Goal: Information Seeking & Learning: Learn about a topic

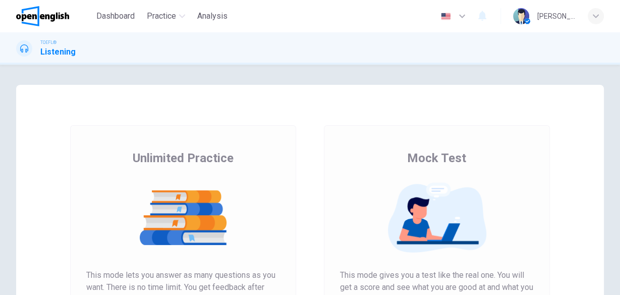
click at [453, 104] on div "Unlimited Practice Mock Test Unlimited Practice This mode lets you answer as ma…" at bounding box center [310, 260] width 588 height 351
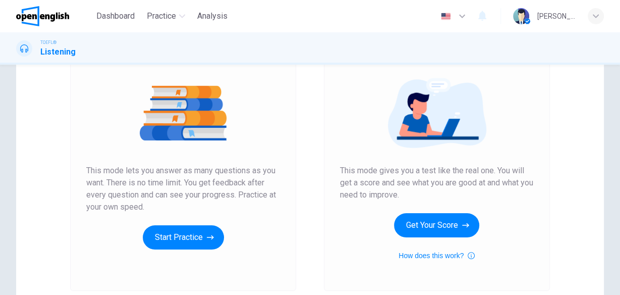
scroll to position [113, 0]
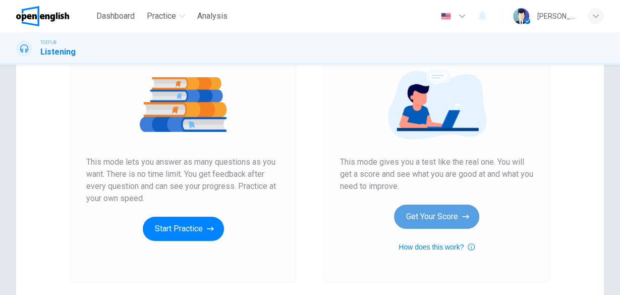
click at [429, 218] on button "Get Your Score" at bounding box center [436, 216] width 85 height 24
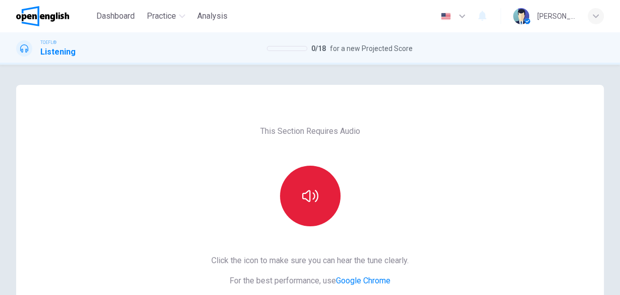
click at [313, 203] on icon "button" at bounding box center [310, 196] width 16 height 16
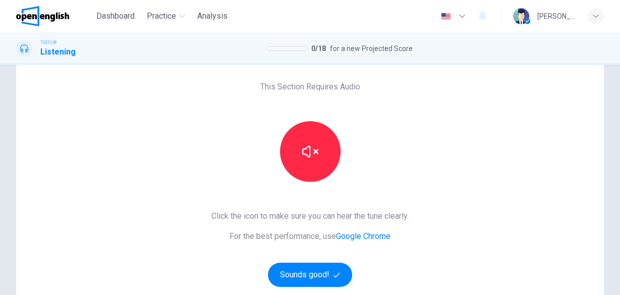
scroll to position [65, 0]
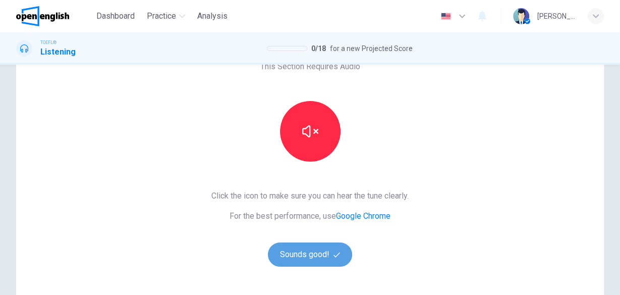
click at [304, 252] on button "Sounds good!" at bounding box center [310, 254] width 85 height 24
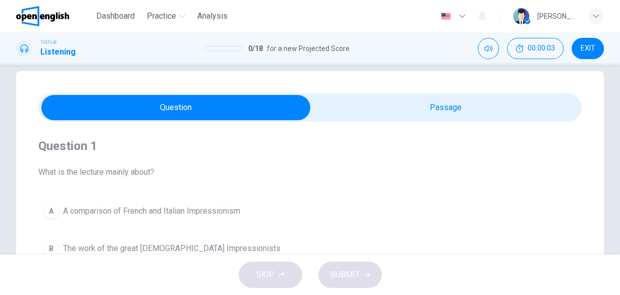
scroll to position [19, 0]
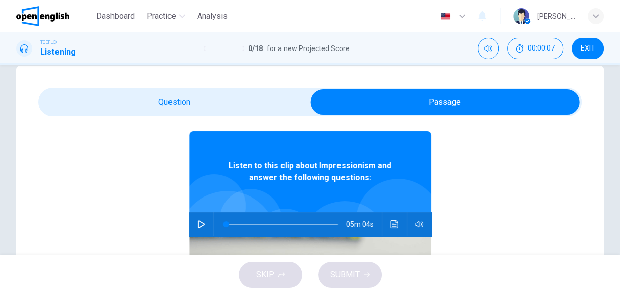
scroll to position [48, 0]
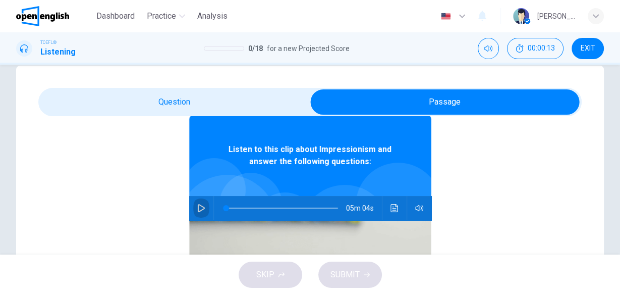
click at [199, 211] on icon "button" at bounding box center [201, 208] width 8 height 8
click at [198, 207] on icon "button" at bounding box center [201, 208] width 8 height 8
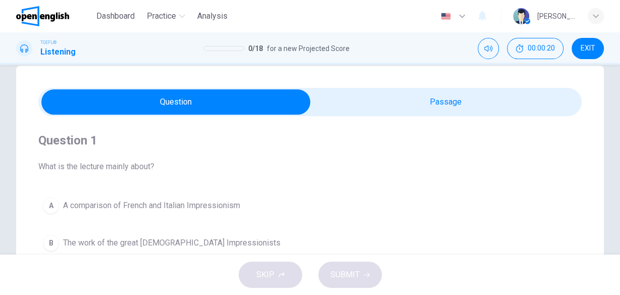
scroll to position [0, 0]
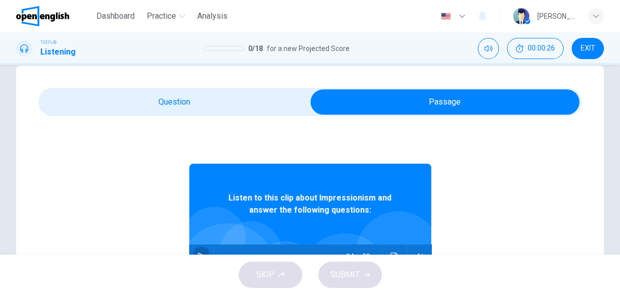
click at [202, 251] on button "button" at bounding box center [201, 256] width 16 height 24
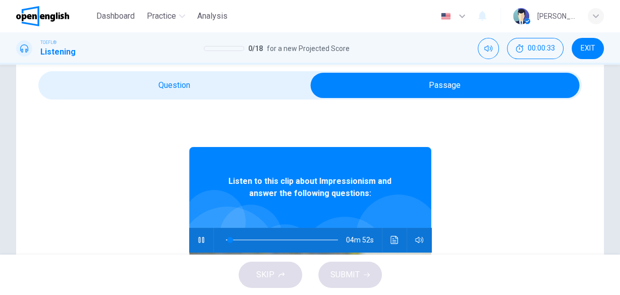
scroll to position [34, 0]
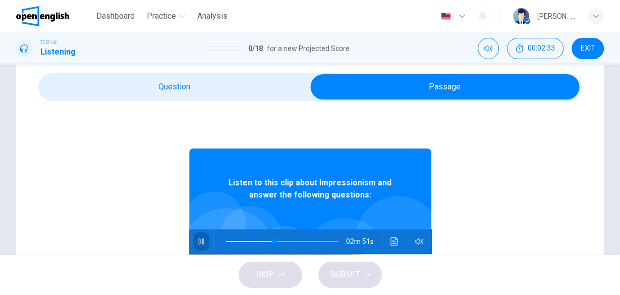
click at [197, 245] on icon "button" at bounding box center [201, 241] width 8 height 8
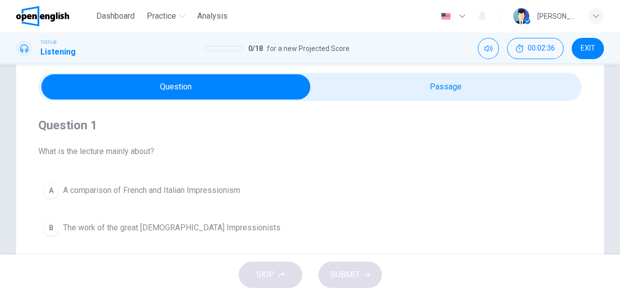
click at [276, 133] on h4 "Question 1" at bounding box center [309, 125] width 543 height 16
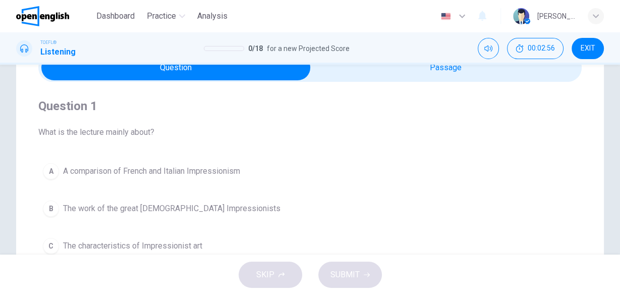
scroll to position [51, 0]
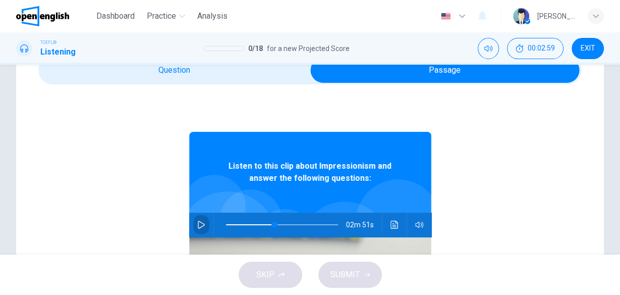
click at [197, 222] on icon "button" at bounding box center [201, 224] width 8 height 8
type input "**"
click at [193, 225] on button "button" at bounding box center [201, 224] width 16 height 24
click at [197, 224] on icon "button" at bounding box center [201, 224] width 8 height 8
type input "**"
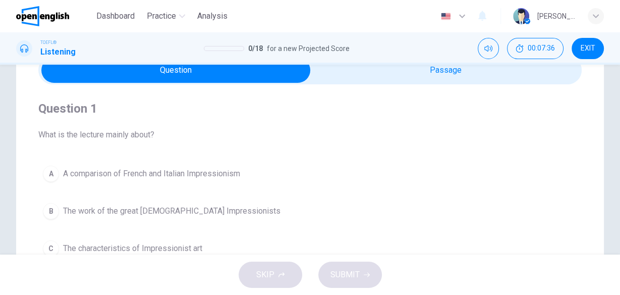
click at [266, 122] on div "Question 1 What is the lecture mainly about?" at bounding box center [309, 120] width 543 height 40
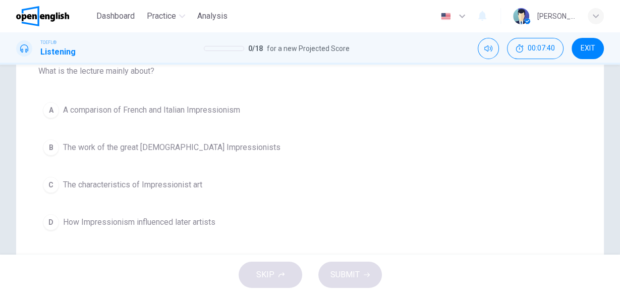
scroll to position [116, 0]
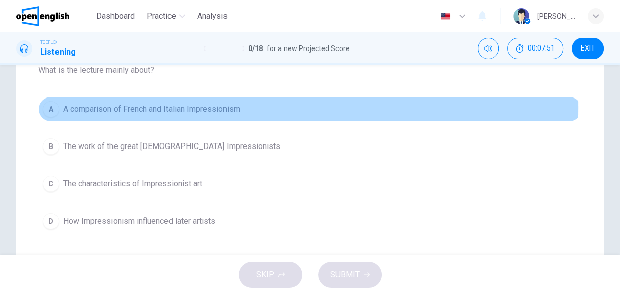
click at [233, 107] on span "A comparison of French and Italian Impressionism" at bounding box center [151, 109] width 177 height 12
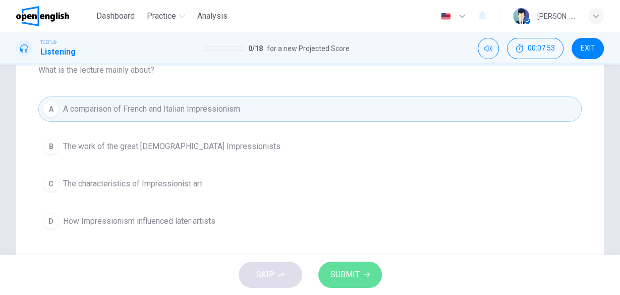
click at [344, 272] on span "SUBMIT" at bounding box center [344, 274] width 29 height 14
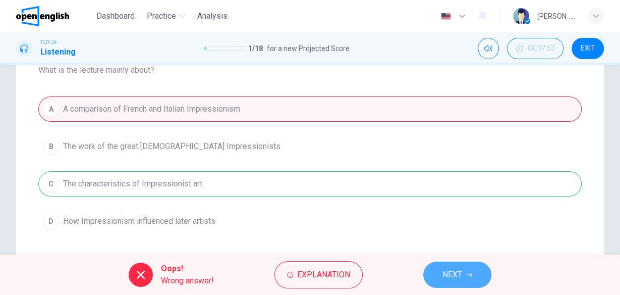
click at [455, 273] on span "NEXT" at bounding box center [452, 274] width 20 height 14
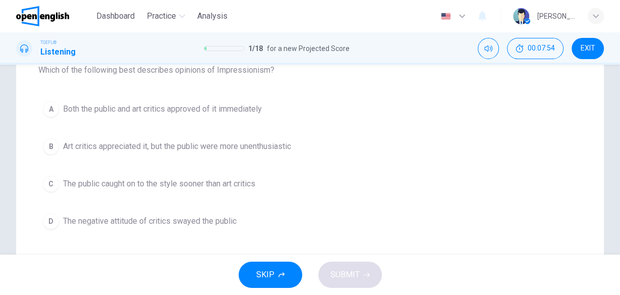
click at [375, 128] on div "A Both the public and art critics approved of it immediately B Art critics appr…" at bounding box center [309, 164] width 543 height 137
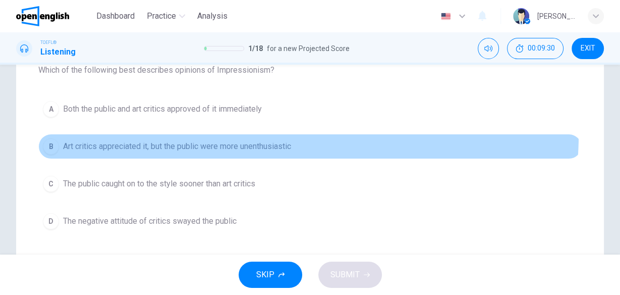
click at [274, 134] on button "B Art critics appreciated it, but the public were more unenthusiastic" at bounding box center [309, 146] width 543 height 25
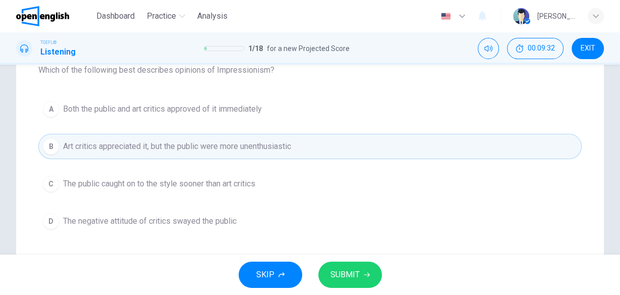
click at [353, 268] on span "SUBMIT" at bounding box center [344, 274] width 29 height 14
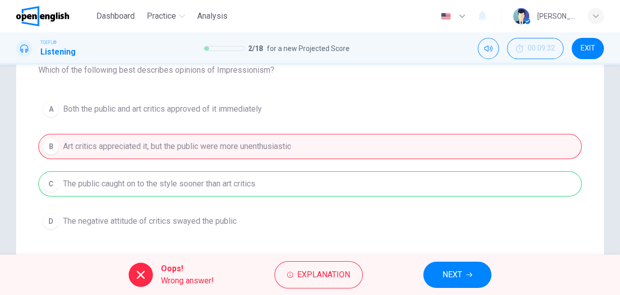
click at [438, 260] on div "Oops! Wrong answer! Explanation NEXT" at bounding box center [310, 274] width 620 height 40
click at [440, 272] on button "NEXT" at bounding box center [457, 274] width 68 height 26
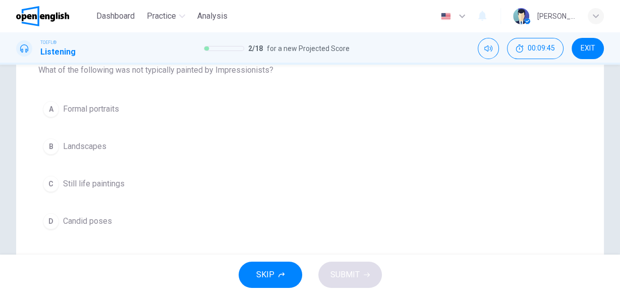
click at [127, 182] on button "C Still life paintings" at bounding box center [309, 183] width 543 height 25
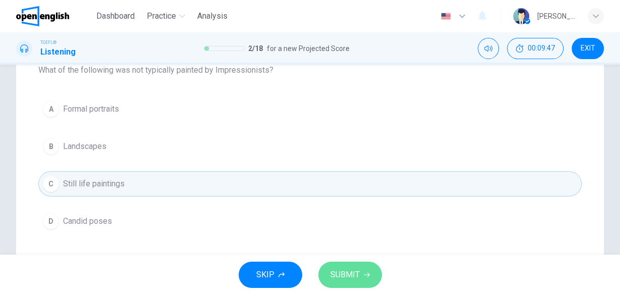
click at [353, 265] on button "SUBMIT" at bounding box center [350, 274] width 64 height 26
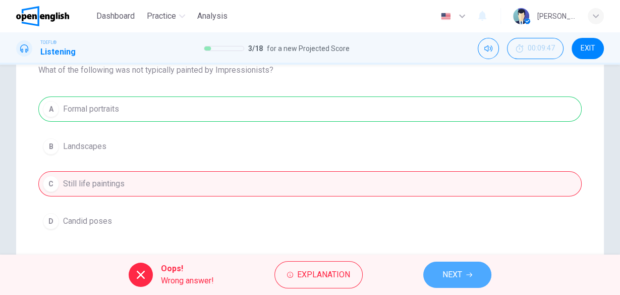
click at [453, 271] on span "NEXT" at bounding box center [452, 274] width 20 height 14
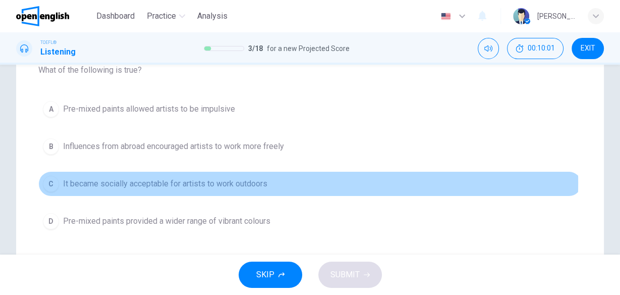
click at [274, 182] on button "C It became socially acceptable for artists to work outdoors" at bounding box center [309, 183] width 543 height 25
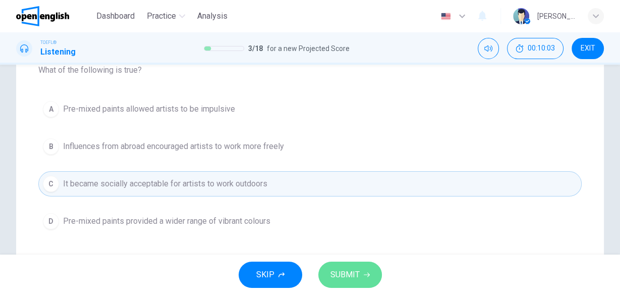
click at [343, 285] on button "SUBMIT" at bounding box center [350, 274] width 64 height 26
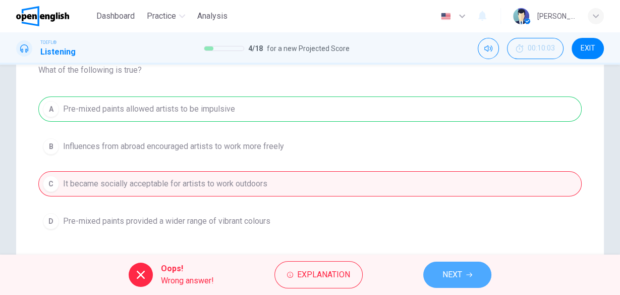
click at [435, 272] on button "NEXT" at bounding box center [457, 274] width 68 height 26
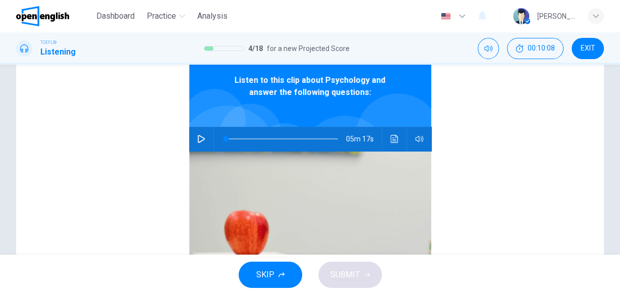
scroll to position [81, 0]
click at [198, 133] on button "button" at bounding box center [201, 138] width 16 height 24
click at [198, 141] on icon "button" at bounding box center [201, 138] width 8 height 8
type input "**"
